Goal: Transaction & Acquisition: Purchase product/service

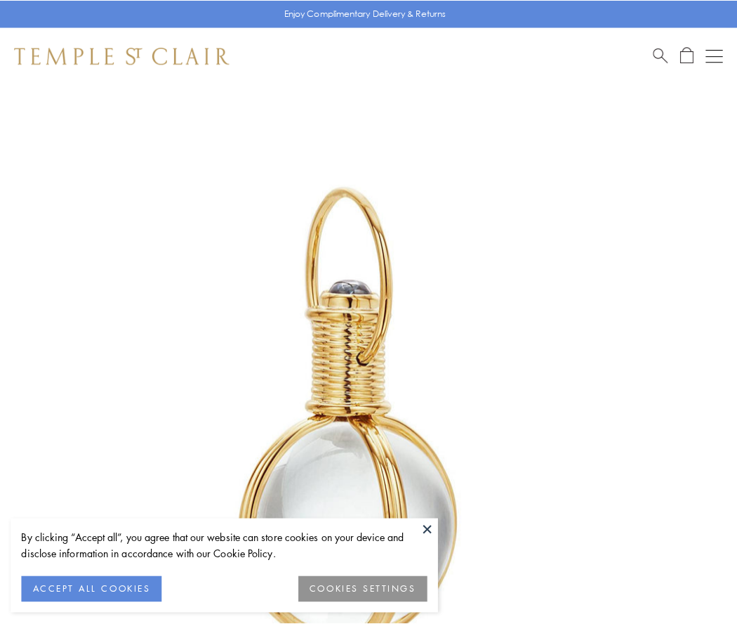
scroll to position [367, 0]
